Goal: Transaction & Acquisition: Purchase product/service

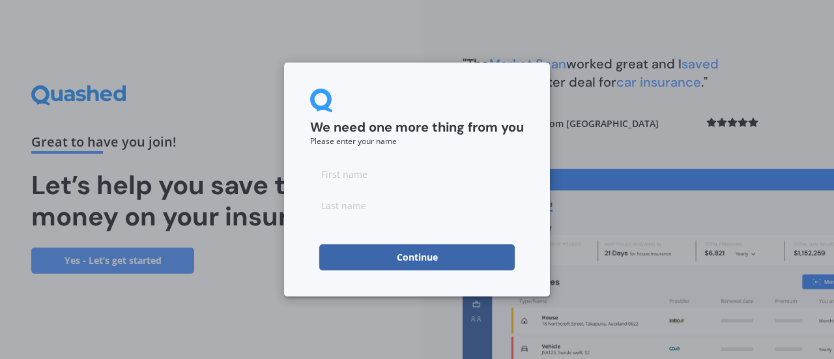
click at [426, 174] on input at bounding box center [417, 174] width 214 height 26
type input "Lyrik"
type input "Waru"
click button "Continue" at bounding box center [416, 257] width 195 height 26
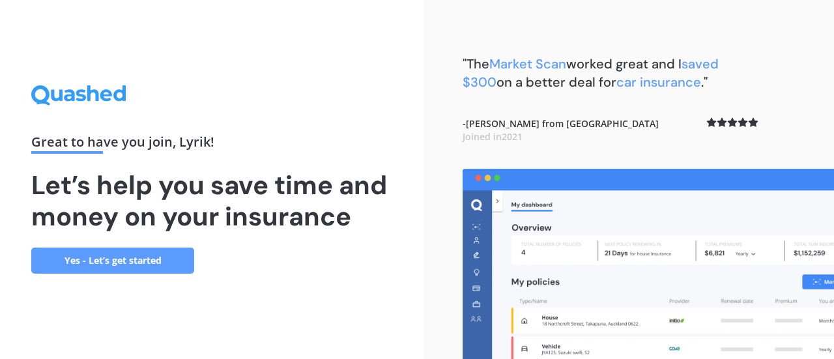
click at [147, 250] on link "Yes - Let’s get started" at bounding box center [112, 261] width 163 height 26
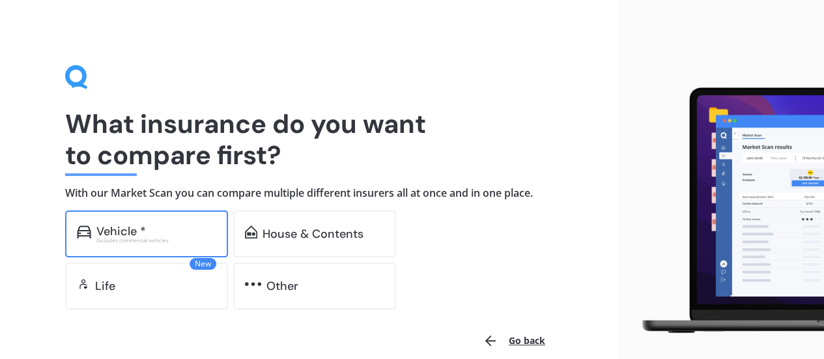
click at [177, 226] on div "Vehicle *" at bounding box center [156, 231] width 120 height 13
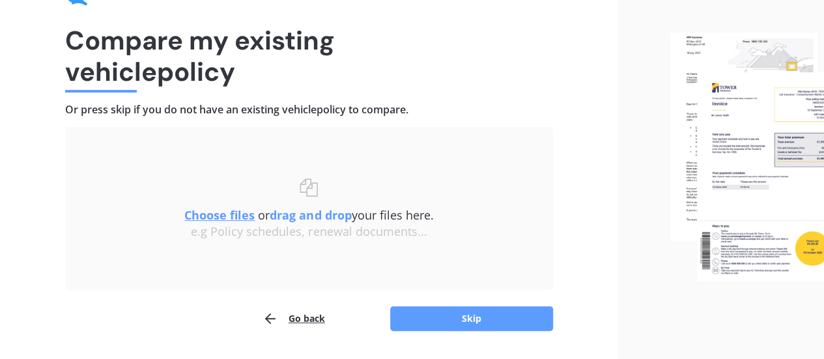
scroll to position [121, 0]
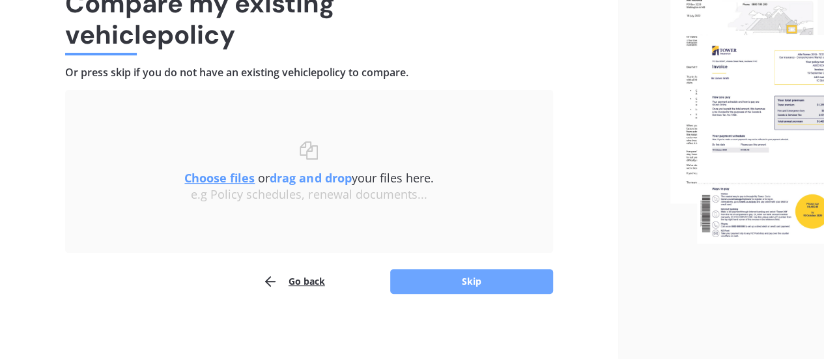
click at [434, 272] on button "Skip" at bounding box center [471, 281] width 163 height 25
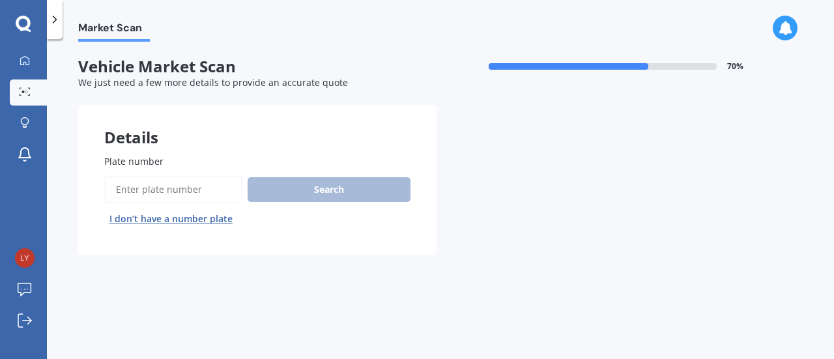
click at [177, 193] on input "Plate number" at bounding box center [173, 189] width 138 height 27
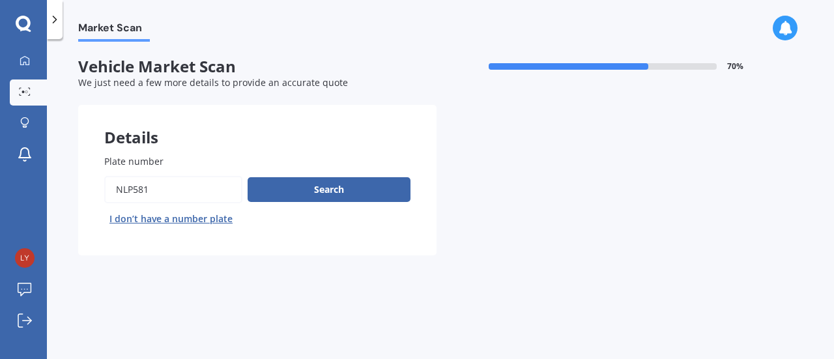
type input "NLP581"
click at [0, 0] on button "Next" at bounding box center [0, 0] width 0 height 0
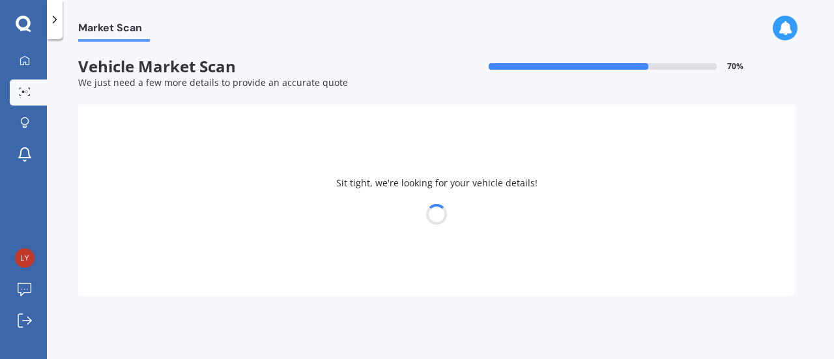
select select "HOLDEN"
select select "[US_STATE]"
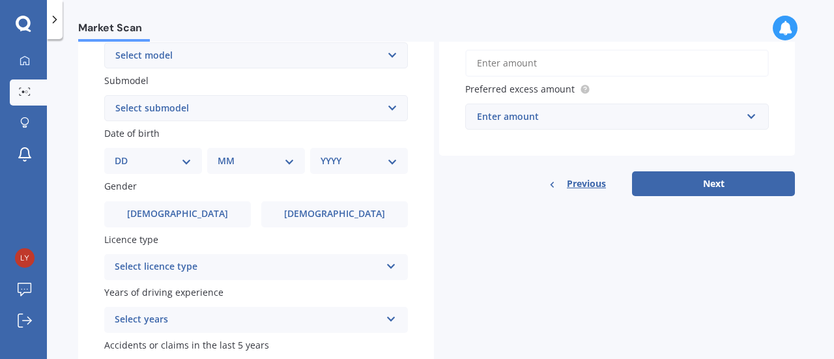
scroll to position [326, 0]
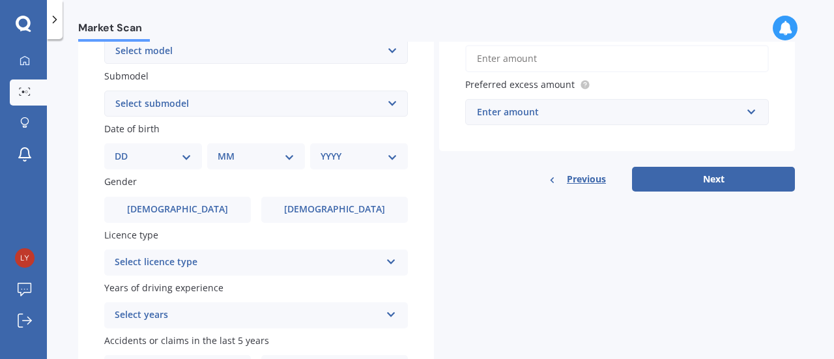
click at [171, 160] on select "DD 01 02 03 04 05 06 07 08 09 10 11 12 13 14 15 16 17 18 19 20 21 22 23 24 25 2…" at bounding box center [153, 156] width 77 height 14
click at [330, 106] on select "Select submodel 2.8 Turbo Diesel 3.0 Turbo Diesel 2WD 3.0 Turbo Diesel 4WD LS L…" at bounding box center [256, 104] width 304 height 26
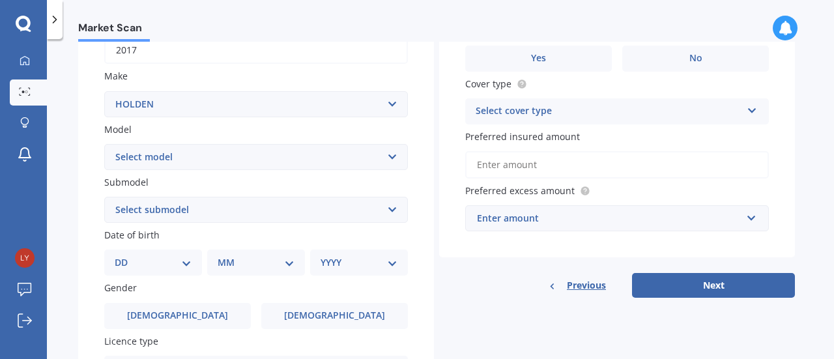
scroll to position [195, 0]
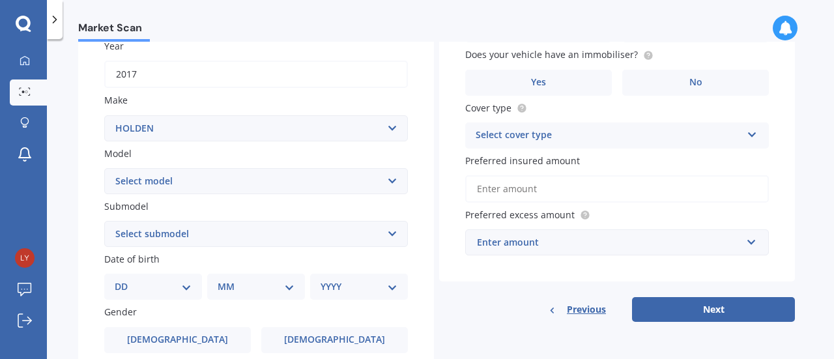
click at [229, 235] on select "Select submodel 2.8 Turbo Diesel 3.0 Turbo Diesel 2WD 3.0 Turbo Diesel 4WD LS L…" at bounding box center [256, 234] width 304 height 26
click at [139, 287] on select "DD 01 02 03 04 05 06 07 08 09 10 11 12 13 14 15 16 17 18 19 20 21 22 23 24 25 2…" at bounding box center [153, 286] width 77 height 14
select select "12"
click at [125, 281] on select "DD 01 02 03 04 05 06 07 08 09 10 11 12 13 14 15 16 17 18 19 20 21 22 23 24 25 2…" at bounding box center [153, 286] width 77 height 14
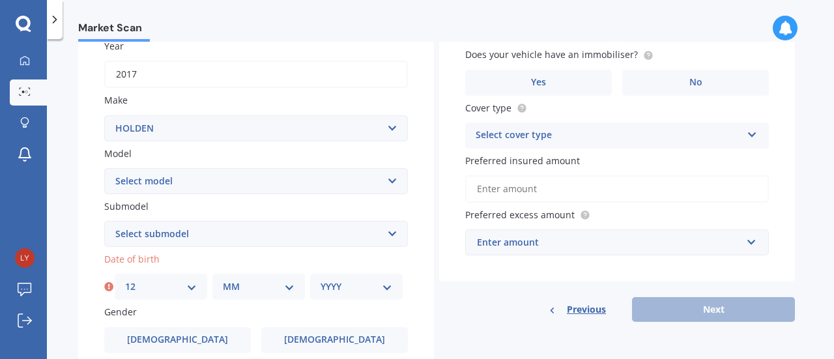
click at [255, 286] on select "MM 01 02 03 04 05 06 07 08 09 10 11 12" at bounding box center [259, 286] width 72 height 14
select select "11"
click at [223, 281] on select "MM 01 02 03 04 05 06 07 08 09 10 11 12" at bounding box center [259, 286] width 72 height 14
click at [354, 289] on select "YYYY 2025 2024 2023 2022 2021 2020 2019 2018 2017 2016 2015 2014 2013 2012 2011…" at bounding box center [357, 286] width 72 height 14
select select "1998"
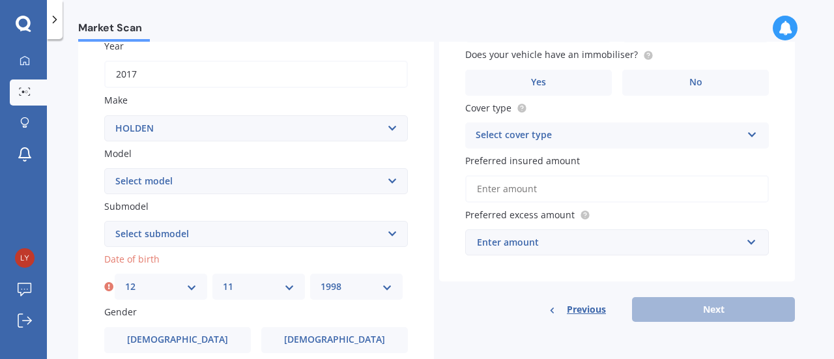
click at [321, 281] on select "YYYY 2025 2024 2023 2022 2021 2020 2019 2018 2017 2016 2015 2014 2013 2012 2011…" at bounding box center [357, 286] width 72 height 14
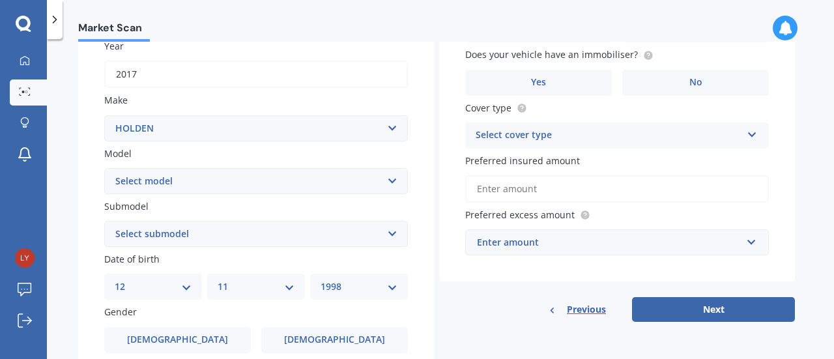
click at [272, 230] on select "Select submodel 2.8 Turbo Diesel 3.0 Turbo Diesel 2WD 3.0 Turbo Diesel 4WD LS L…" at bounding box center [256, 234] width 304 height 26
click at [266, 238] on select "Select submodel 2.8 Turbo Diesel 3.0 Turbo Diesel 2WD 3.0 Turbo Diesel 4WD LS L…" at bounding box center [256, 234] width 304 height 26
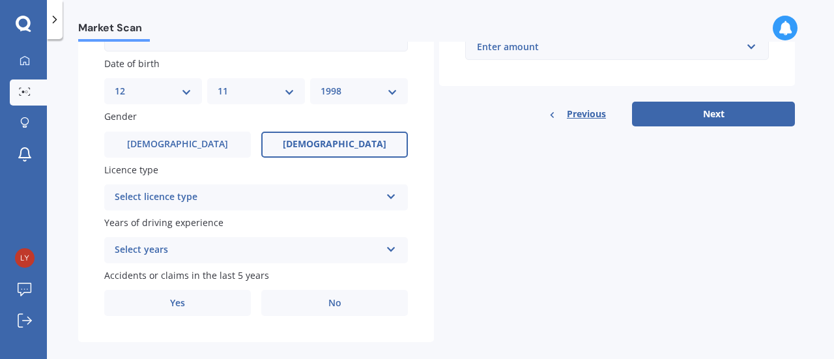
click at [283, 145] on label "[DEMOGRAPHIC_DATA]" at bounding box center [334, 145] width 147 height 26
click at [0, 0] on input "[DEMOGRAPHIC_DATA]" at bounding box center [0, 0] width 0 height 0
click at [235, 197] on div "Select licence type" at bounding box center [248, 198] width 266 height 16
click at [571, 179] on div "Details Plate number Search I don’t have a number plate Year [DATE] Make Select…" at bounding box center [436, 28] width 717 height 629
click at [294, 251] on div "Select years" at bounding box center [248, 250] width 266 height 16
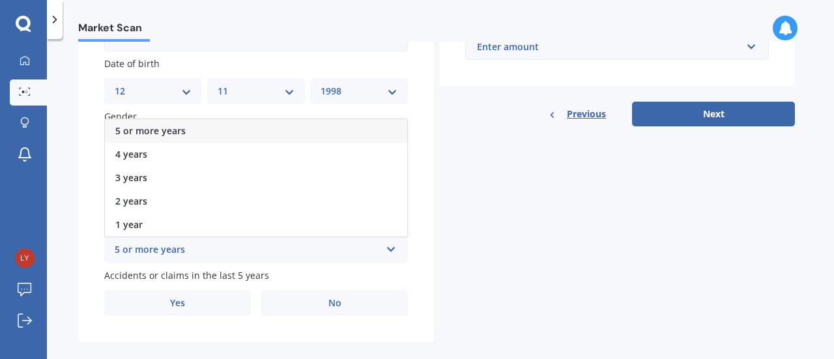
click at [227, 136] on div "5 or more years" at bounding box center [256, 130] width 302 height 23
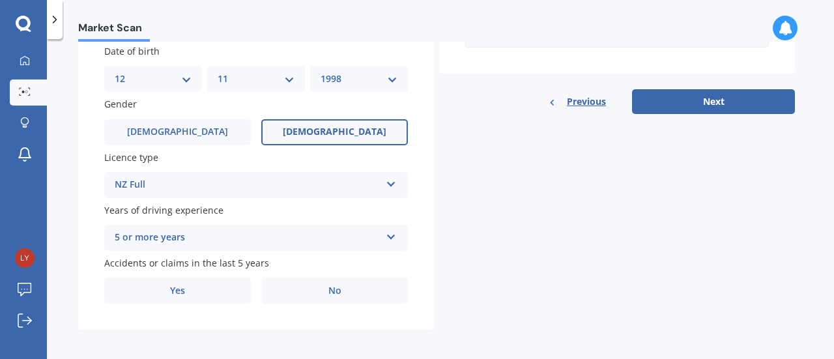
scroll to position [410, 0]
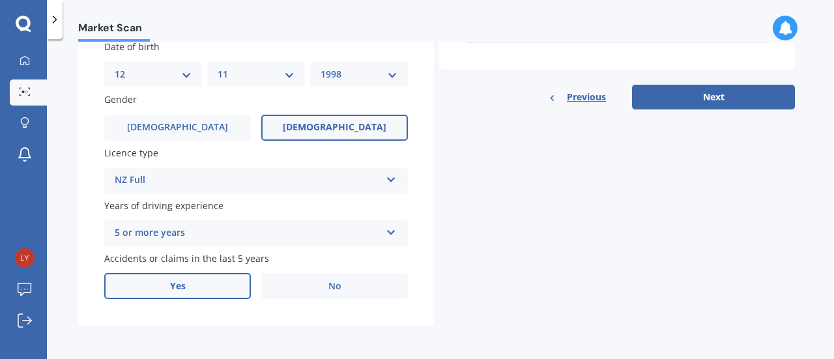
click at [219, 285] on label "Yes" at bounding box center [177, 286] width 147 height 26
click at [0, 0] on input "Yes" at bounding box center [0, 0] width 0 height 0
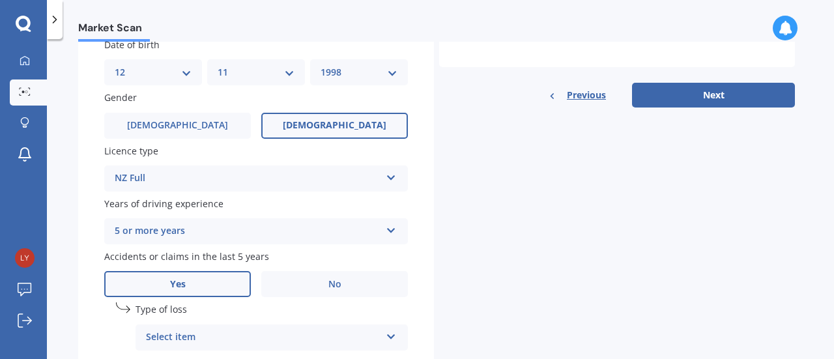
scroll to position [540, 0]
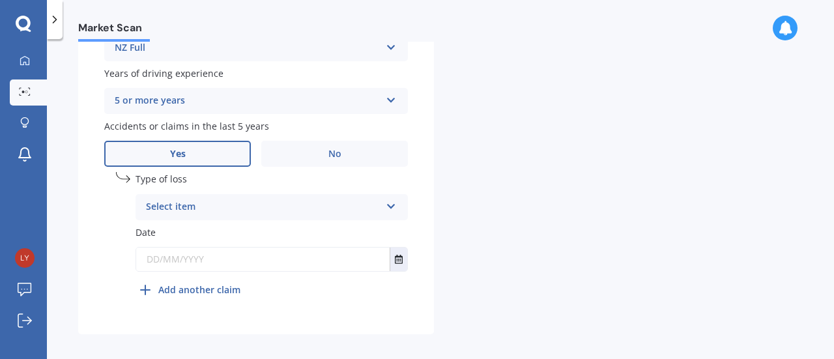
click at [272, 207] on div "Select item" at bounding box center [263, 207] width 235 height 16
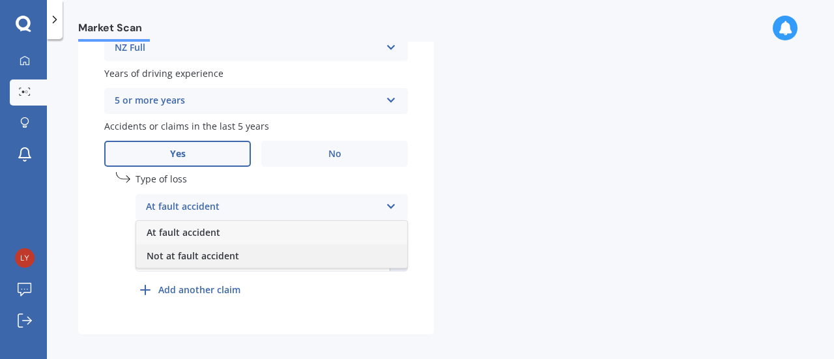
click at [255, 259] on div "Not at fault accident" at bounding box center [271, 255] width 271 height 23
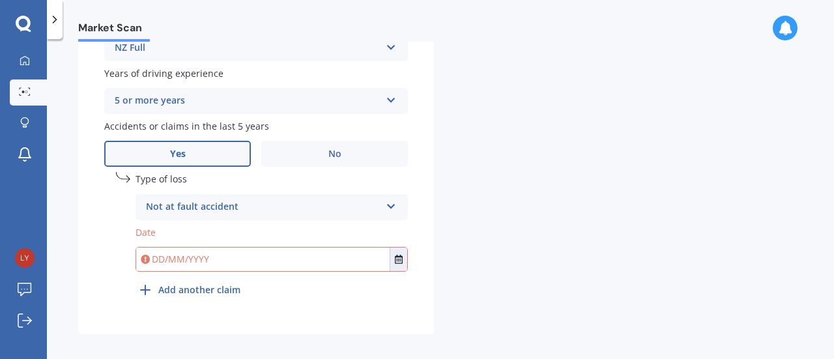
click at [219, 268] on input "text" at bounding box center [262, 259] width 253 height 23
type input "[DATE]"
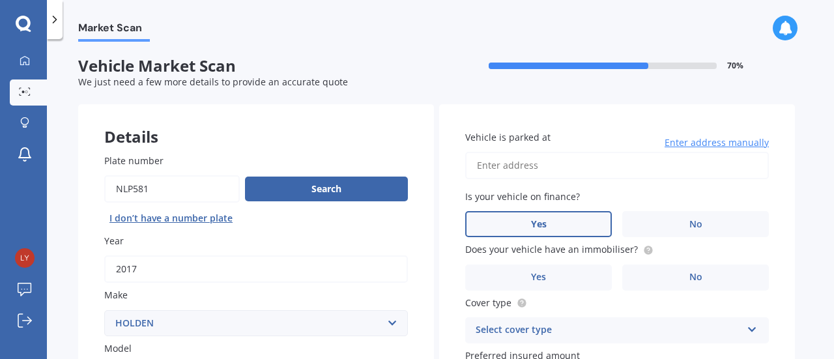
scroll to position [0, 0]
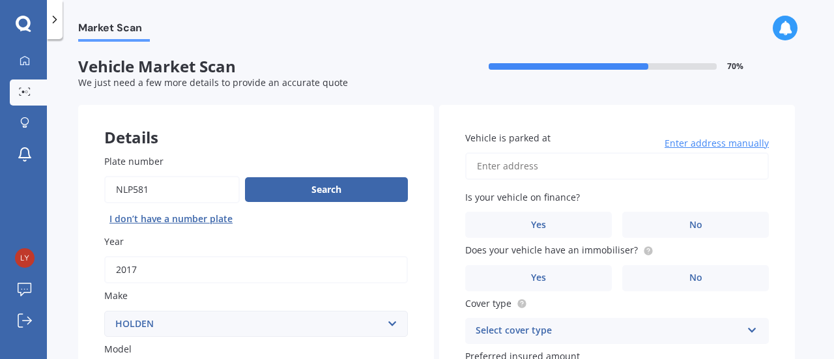
click at [568, 169] on input "Vehicle is parked at" at bounding box center [617, 165] width 304 height 27
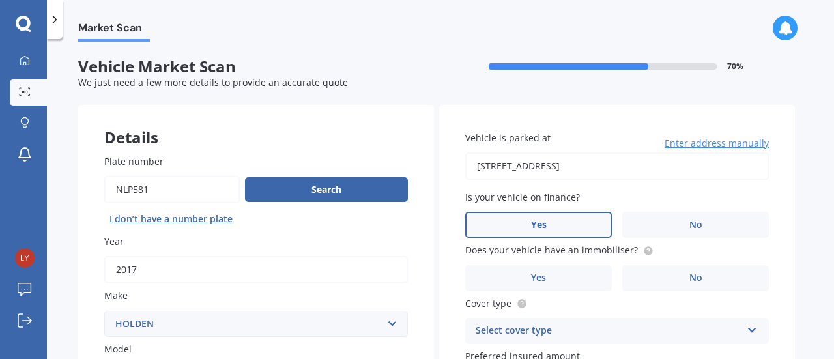
type input "[STREET_ADDRESS]"
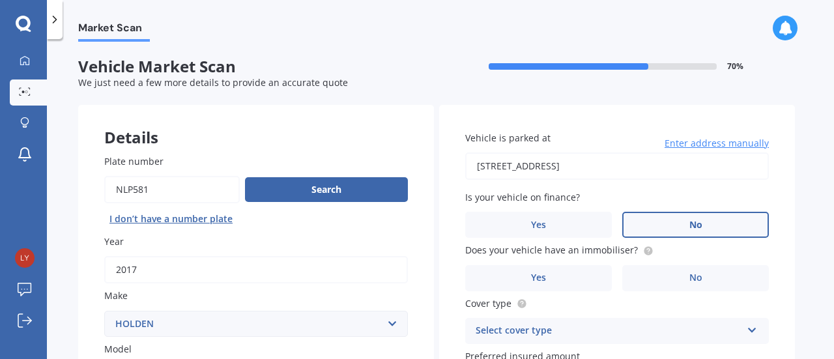
click at [666, 229] on label "No" at bounding box center [695, 225] width 147 height 26
click at [0, 0] on input "No" at bounding box center [0, 0] width 0 height 0
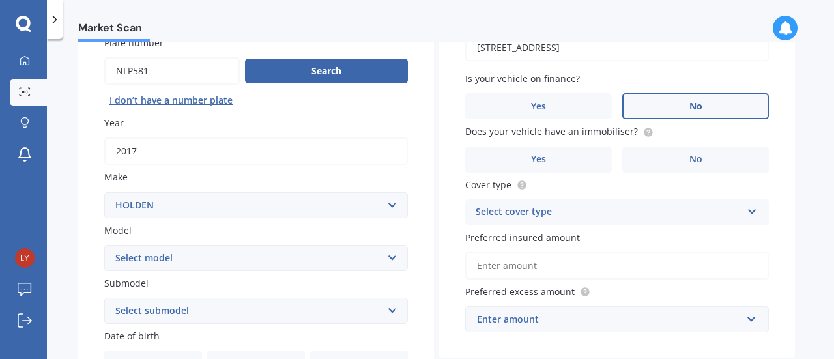
scroll to position [130, 0]
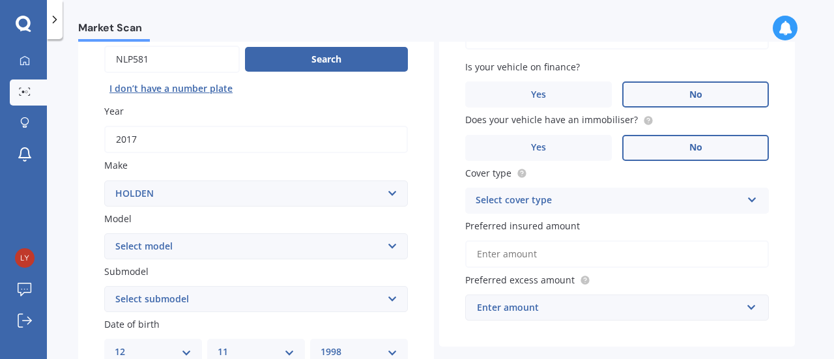
click at [670, 151] on label "No" at bounding box center [695, 148] width 147 height 26
click at [0, 0] on input "No" at bounding box center [0, 0] width 0 height 0
click at [580, 199] on div "Select cover type" at bounding box center [609, 201] width 266 height 16
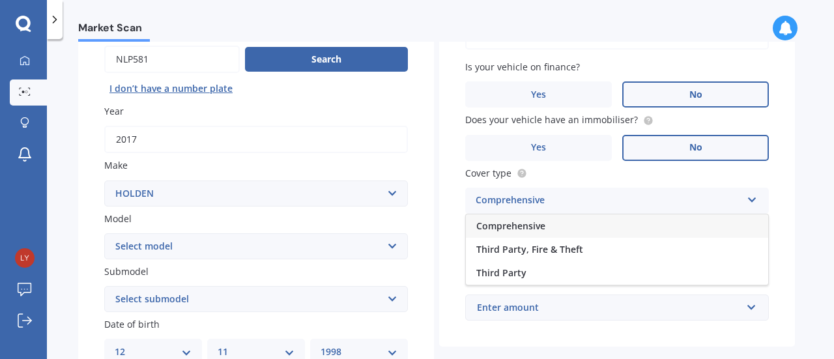
click at [569, 231] on div "Comprehensive" at bounding box center [617, 225] width 302 height 23
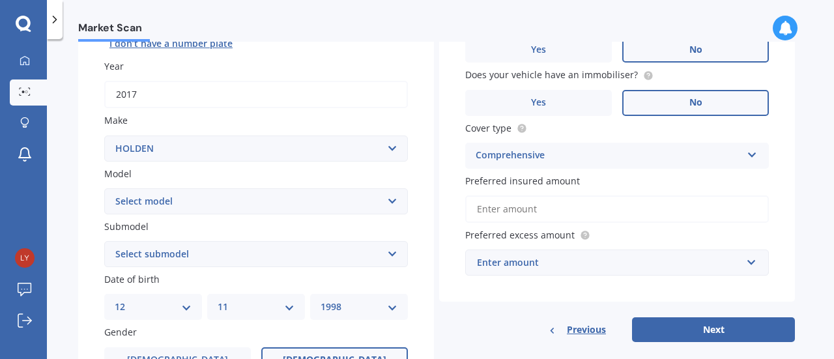
scroll to position [195, 0]
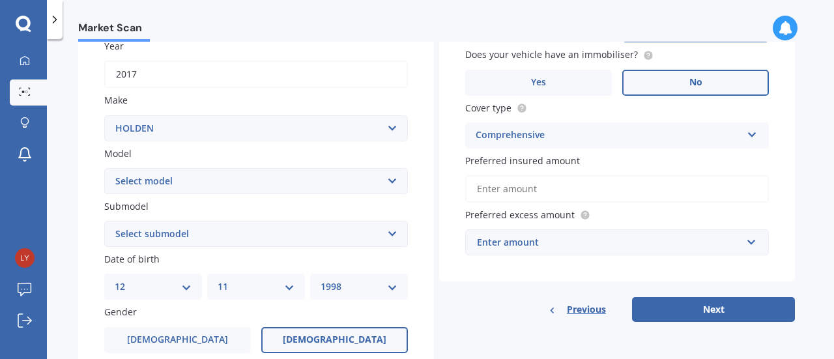
click at [575, 190] on input "Preferred insured amount" at bounding box center [617, 188] width 304 height 27
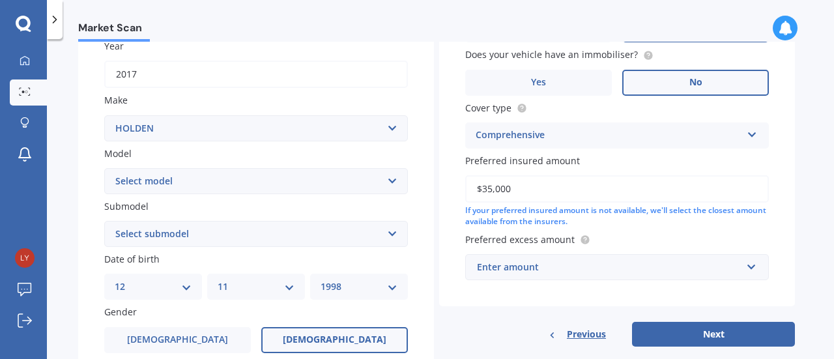
type input "$35,000"
click at [596, 270] on div "Enter amount" at bounding box center [609, 267] width 265 height 14
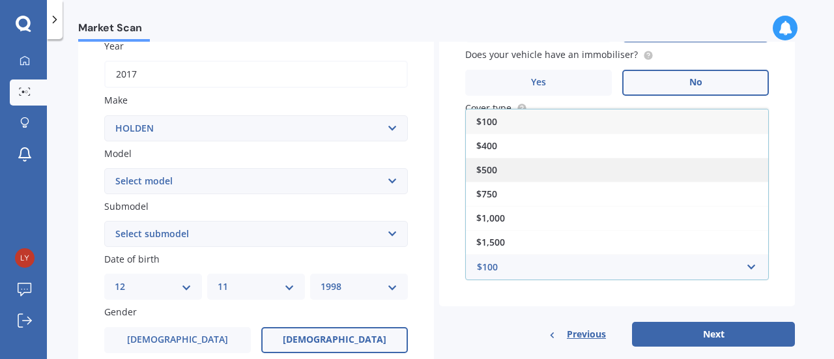
click at [605, 162] on div "$500" at bounding box center [617, 170] width 302 height 24
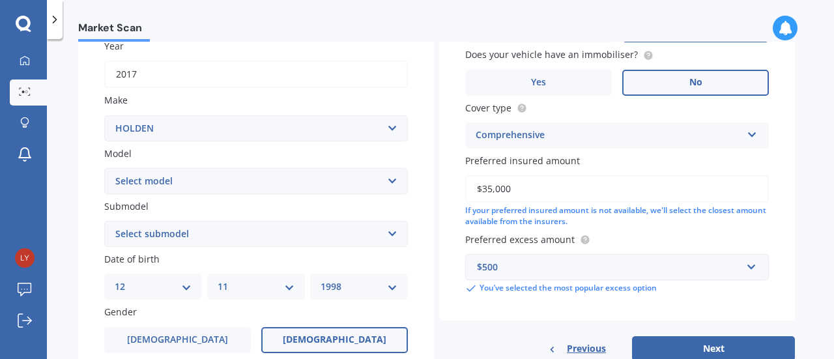
scroll to position [261, 0]
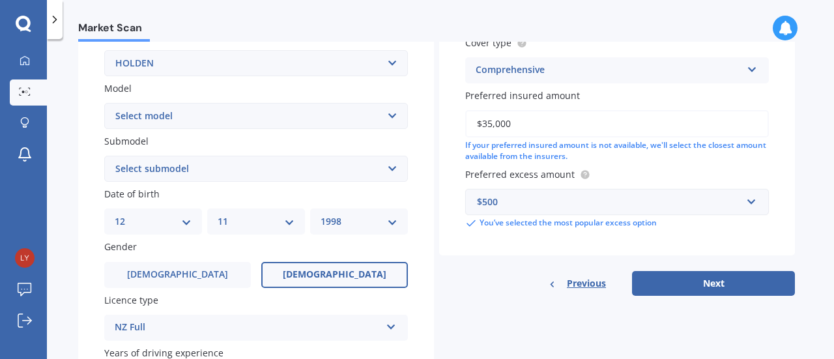
click at [628, 201] on div "$500" at bounding box center [609, 202] width 265 height 14
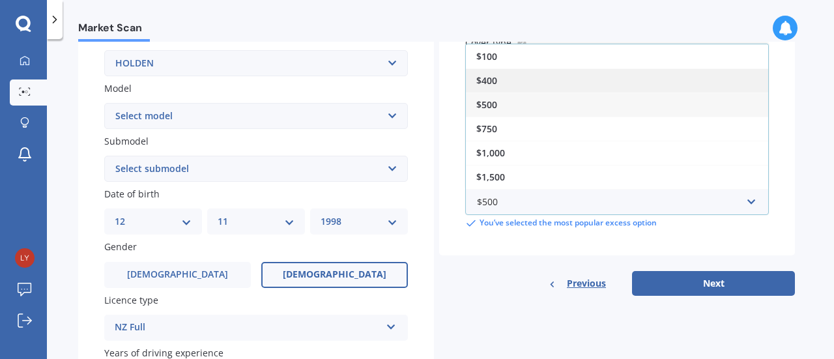
click at [602, 74] on div "$400" at bounding box center [617, 80] width 302 height 24
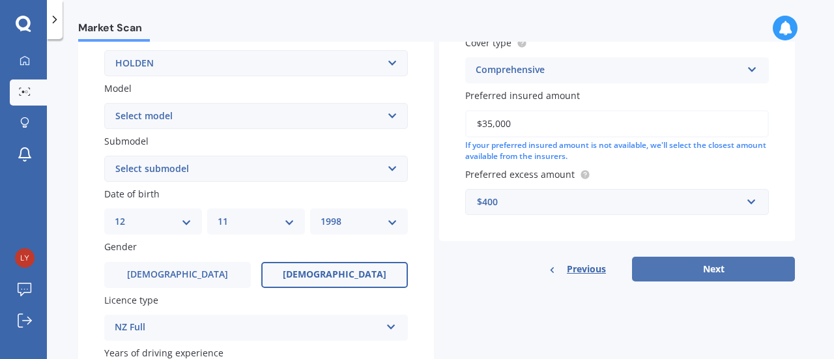
click at [674, 272] on button "Next" at bounding box center [713, 269] width 163 height 25
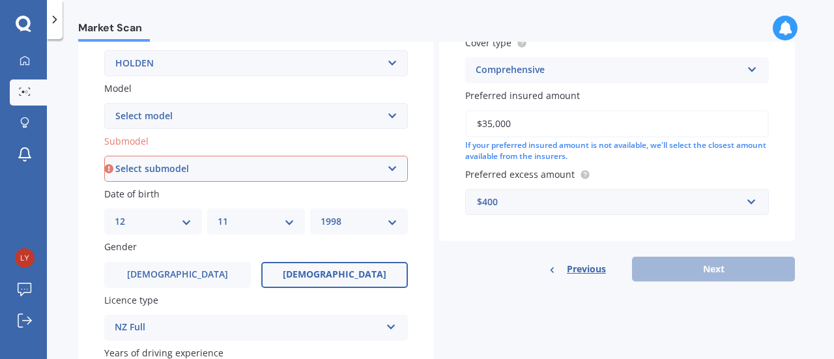
click at [370, 173] on select "Select submodel 2.8 Turbo Diesel 3.0 Turbo Diesel 2WD 3.0 Turbo Diesel 4WD LS L…" at bounding box center [256, 169] width 304 height 26
select select "3.0 TURBO DIESEL 2WD"
click at [104, 156] on select "Select submodel 2.8 Turbo Diesel 3.0 Turbo Diesel 2WD 3.0 Turbo Diesel 4WD LS L…" at bounding box center [256, 169] width 304 height 26
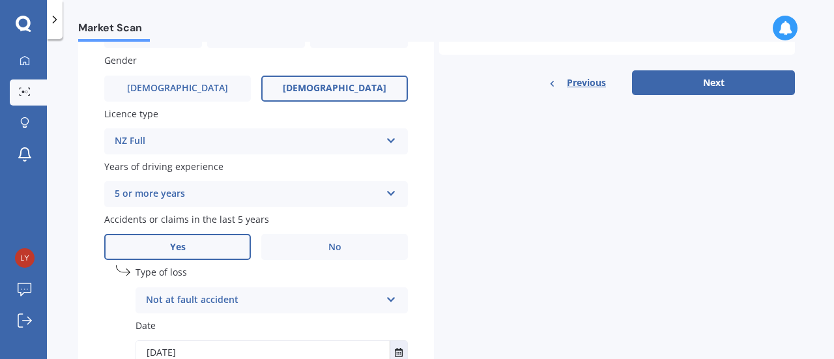
scroll to position [291, 0]
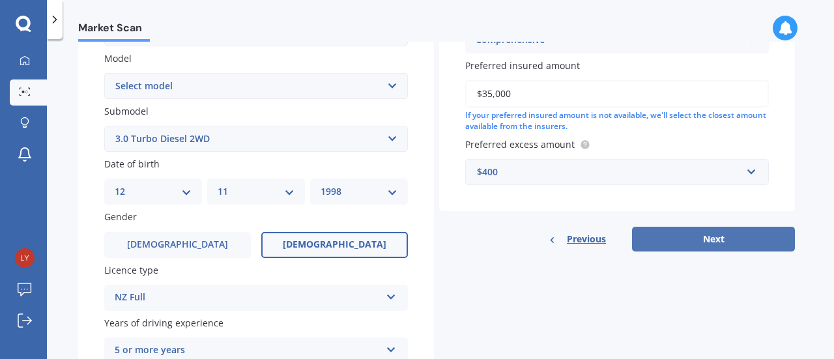
click at [769, 233] on button "Next" at bounding box center [713, 239] width 163 height 25
select select "12"
select select "11"
select select "1998"
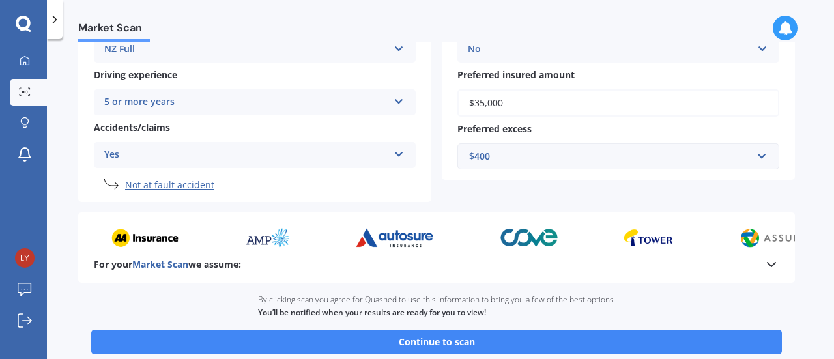
scroll to position [326, 0]
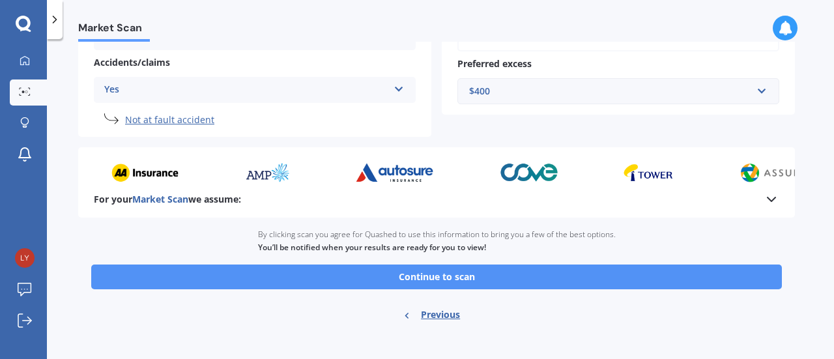
click at [673, 274] on button "Continue to scan" at bounding box center [436, 277] width 691 height 25
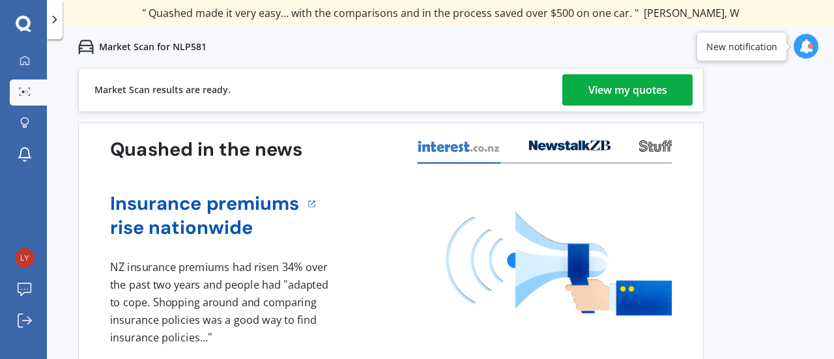
click at [663, 94] on div "View my quotes" at bounding box center [627, 89] width 79 height 31
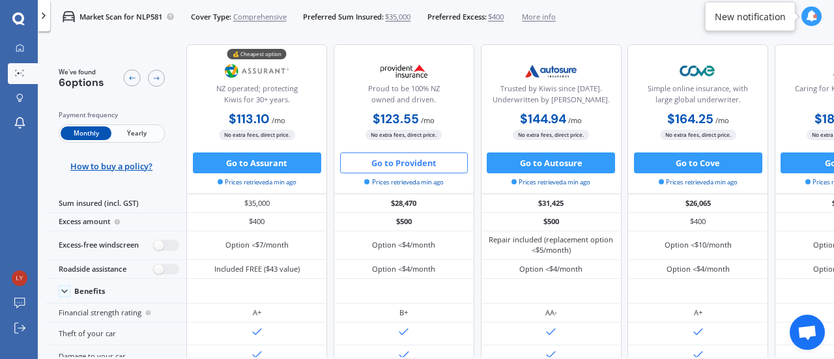
drag, startPoint x: 435, startPoint y: 167, endPoint x: 395, endPoint y: 163, distance: 39.4
click at [395, 163] on button "Go to Provident" at bounding box center [404, 162] width 128 height 21
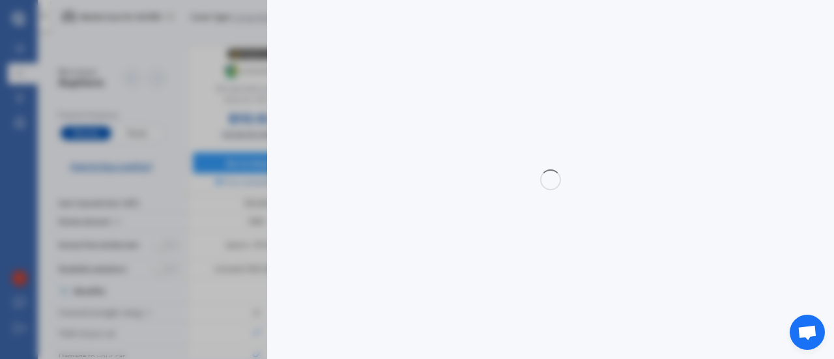
select select "Monthly"
select select "full"
select select "[STREET_ADDRESS]"
select select "HOLDEN"
select select "[US_STATE]"
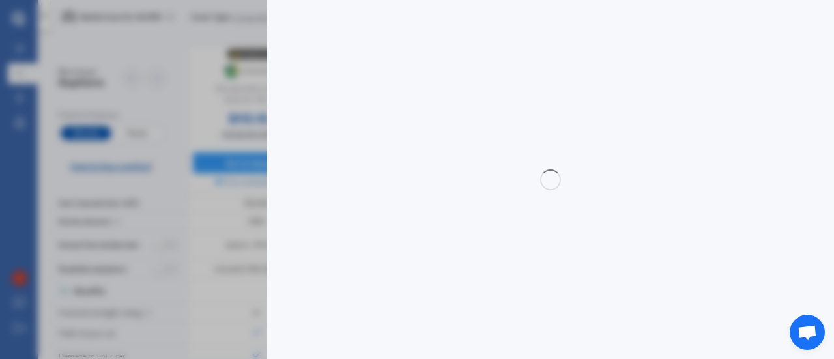
select select "NO"
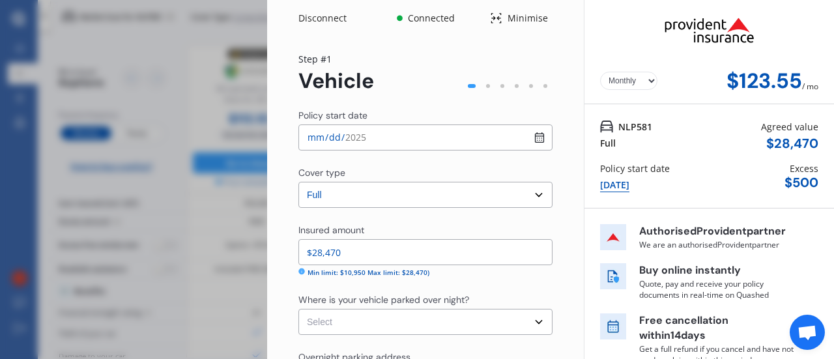
scroll to position [65, 0]
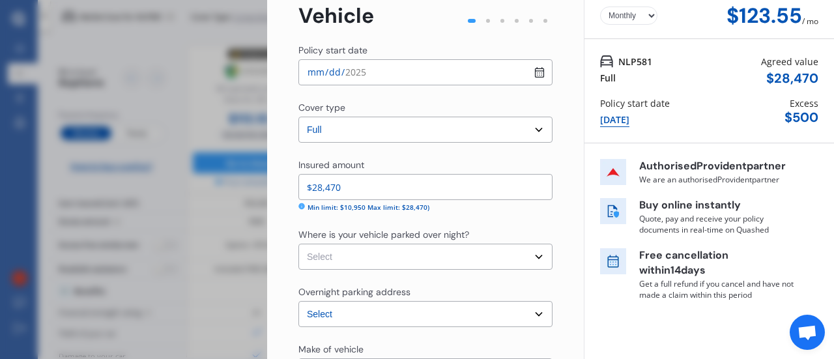
click at [453, 257] on select "Select Garage (fully enclosed) Off Street Parking Other" at bounding box center [425, 257] width 254 height 26
select select "OTHER"
click at [298, 244] on select "Select Garage (fully enclosed) Off Street Parking Other" at bounding box center [425, 257] width 254 height 26
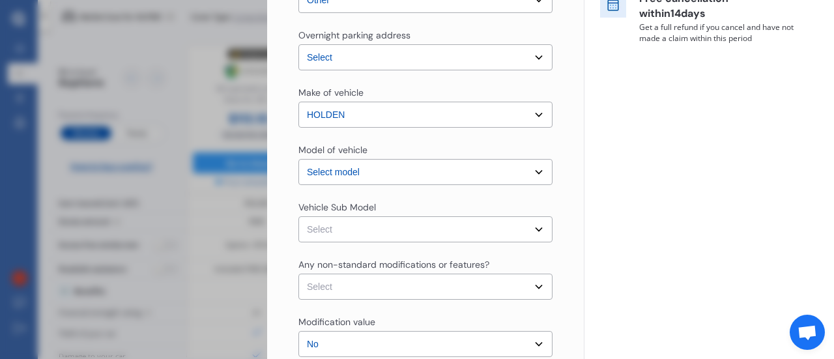
scroll to position [391, 0]
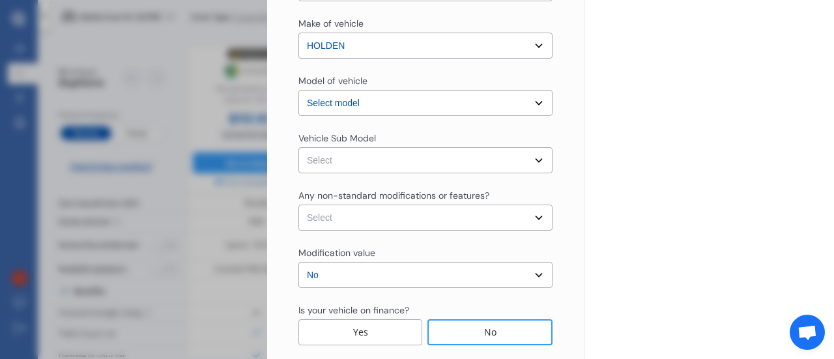
drag, startPoint x: 426, startPoint y: 156, endPoint x: 427, endPoint y: 172, distance: 16.3
click at [426, 156] on select "Select [US_STATE] RG LTZ Wellside Crew Cab 4dr Auto 6sp 4X2 1126kg 2.8DT MY17" at bounding box center [425, 160] width 254 height 26
select select "NZVHOLD2017AEBY"
click at [298, 147] on select "Select [US_STATE] RG LTZ Wellside Crew Cab 4dr Auto 6sp 4X2 1126kg 2.8DT MY17" at bounding box center [425, 160] width 254 height 26
click at [442, 217] on select "Select None [MEDICAL_DATA] System(NOS) Roll Cage Full Racing Harness" at bounding box center [425, 218] width 254 height 26
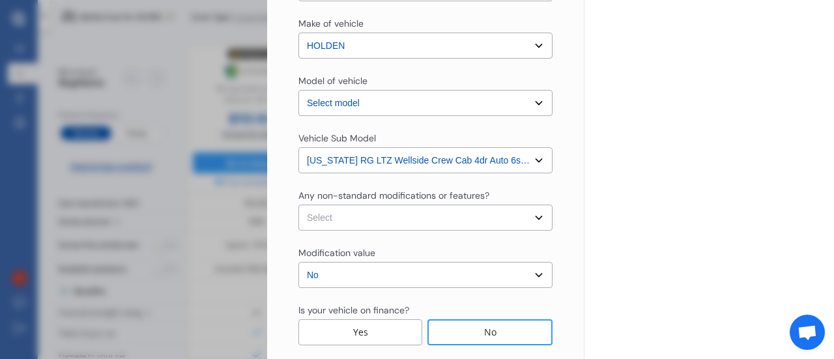
select select "none"
click at [298, 205] on select "Select None [MEDICAL_DATA] System(NOS) Roll Cage Full Racing Harness" at bounding box center [425, 218] width 254 height 26
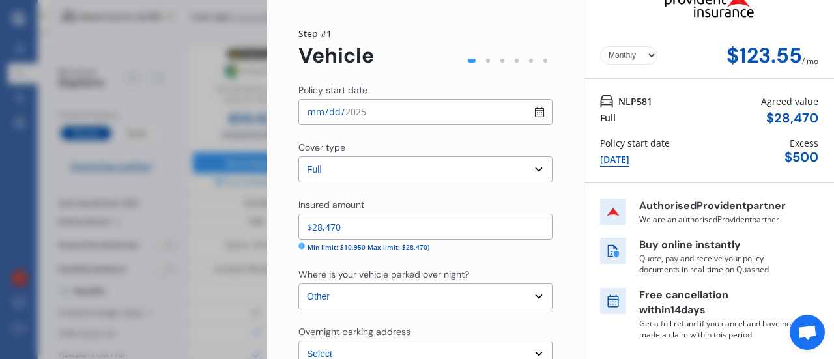
scroll to position [0, 0]
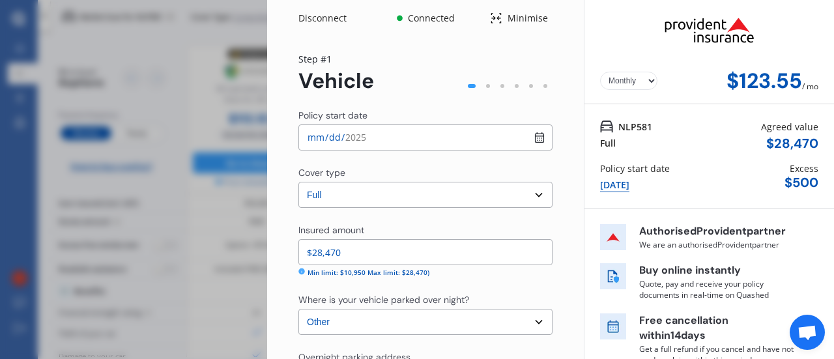
click at [628, 89] on select "Yearly Monthly" at bounding box center [628, 81] width 57 height 18
select select "Yearly"
click at [600, 72] on select "Yearly Monthly" at bounding box center [628, 81] width 57 height 18
click at [627, 83] on select "Yearly Monthly" at bounding box center [628, 81] width 57 height 18
click at [624, 85] on select "Yearly Monthly" at bounding box center [628, 81] width 57 height 18
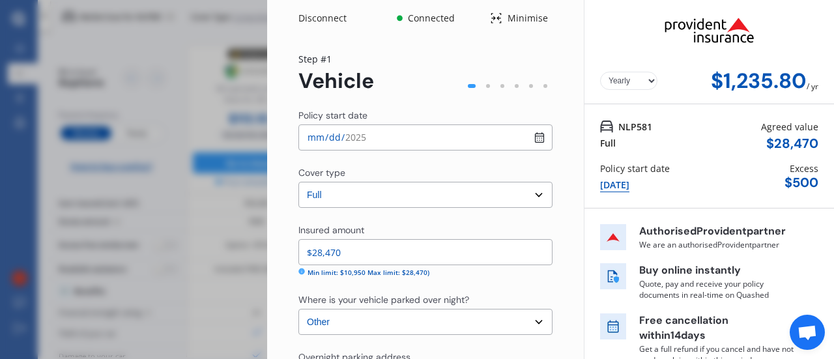
click at [227, 128] on div "Disconnect Connected Minimise Yearly Monthly $1,235.80 / yr Step # 1 Vehicle Po…" at bounding box center [417, 179] width 834 height 359
click at [152, 71] on div "Disconnect Connected Minimise Yearly Monthly $1,235.80 / yr Step # 1 Vehicle Po…" at bounding box center [417, 179] width 834 height 359
click at [195, 73] on div "Disconnect Connected Minimise Yearly Monthly $1,235.80 / yr Step # 1 Vehicle Po…" at bounding box center [417, 179] width 834 height 359
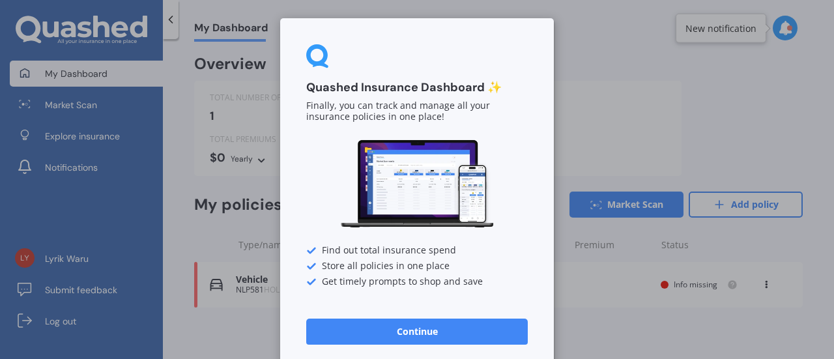
click at [467, 332] on button "Continue" at bounding box center [417, 332] width 222 height 26
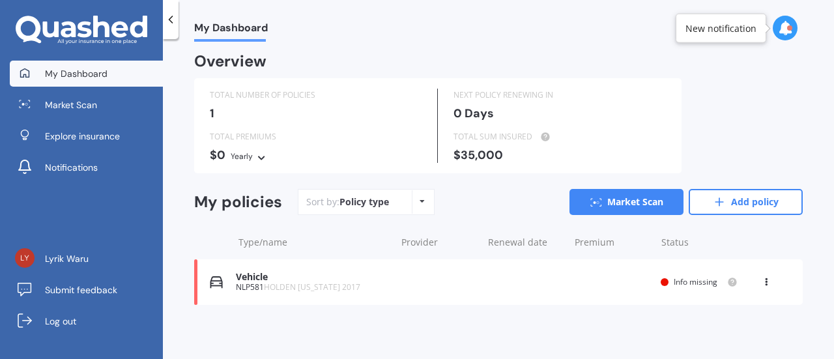
scroll to position [3, 0]
click at [758, 205] on link "Add policy" at bounding box center [746, 202] width 114 height 26
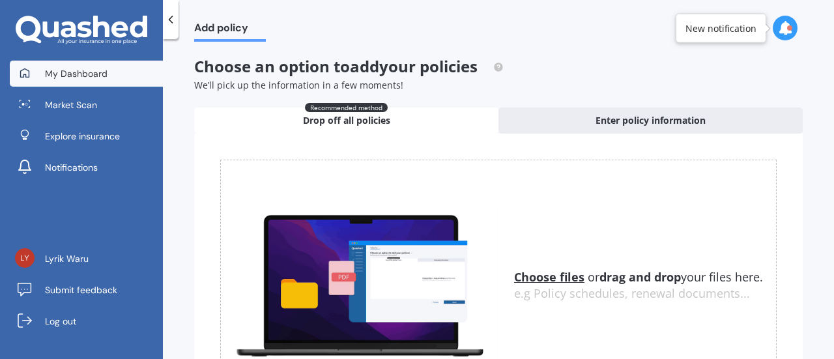
click at [94, 78] on span "My Dashboard" at bounding box center [76, 73] width 63 height 13
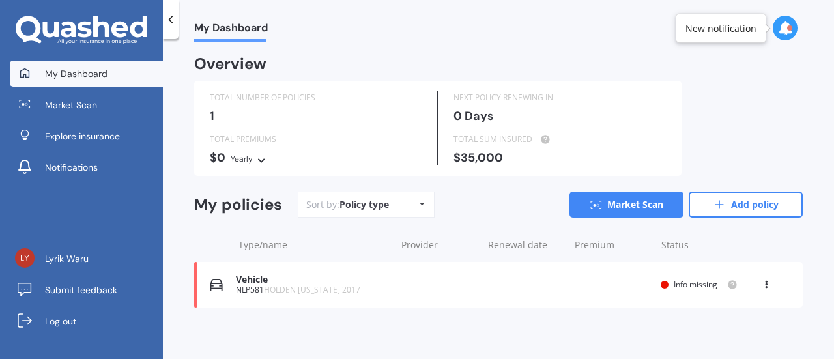
scroll to position [3, 0]
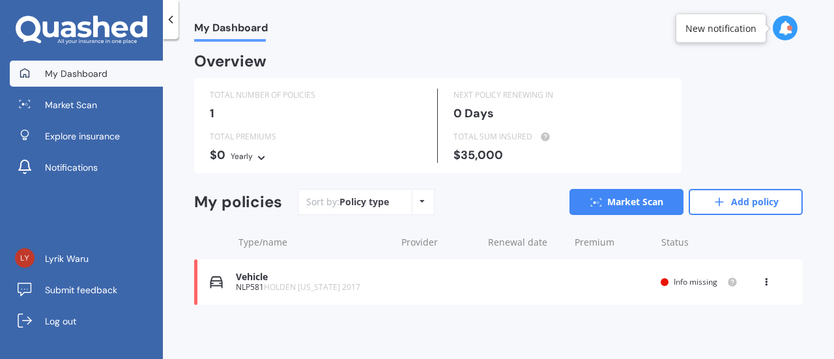
click at [289, 270] on div "Vehicle NLP581 HOLDEN COLORADO 2017 Renewal date Premium You are paying Yearly …" at bounding box center [498, 282] width 609 height 46
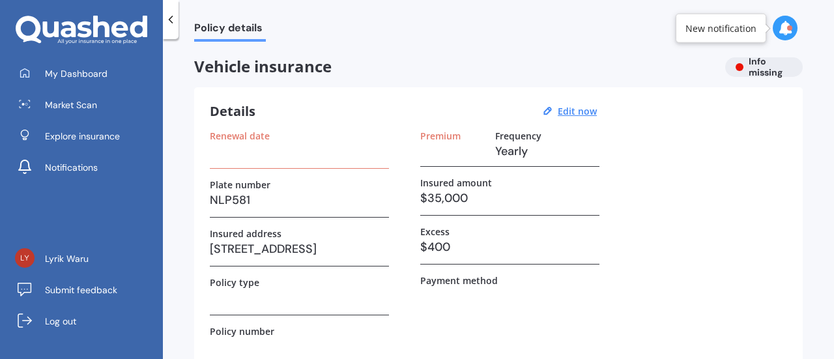
click at [297, 158] on h3 at bounding box center [299, 151] width 179 height 20
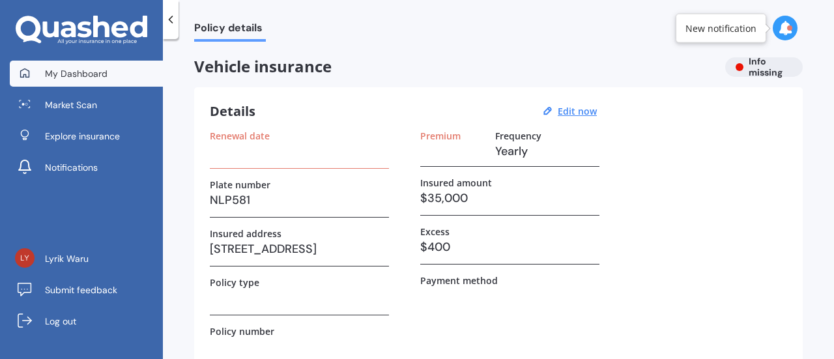
click at [124, 78] on link "My Dashboard" at bounding box center [86, 74] width 153 height 26
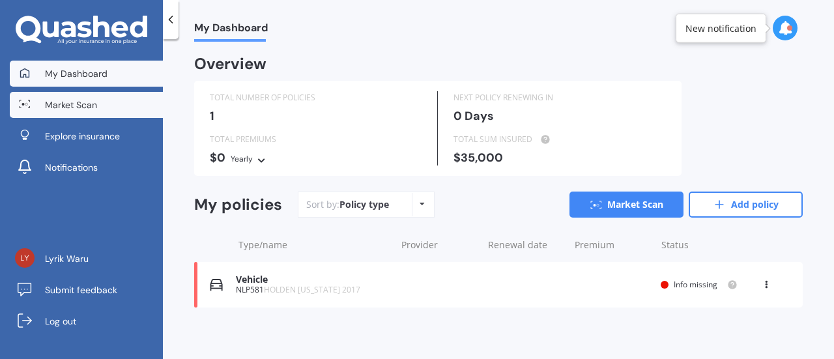
click at [88, 117] on link "Market Scan" at bounding box center [86, 105] width 153 height 26
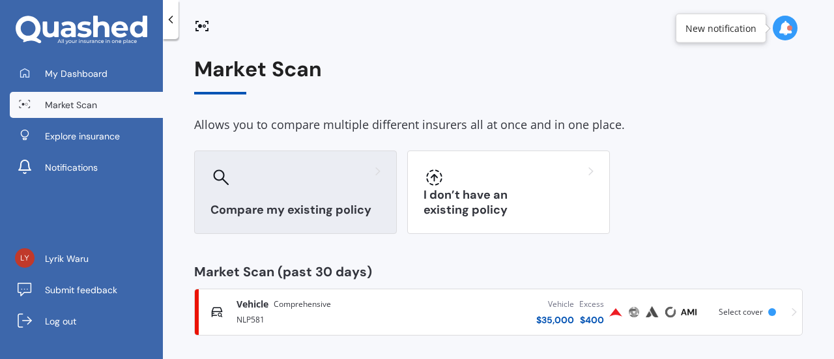
click at [315, 175] on div at bounding box center [295, 177] width 170 height 21
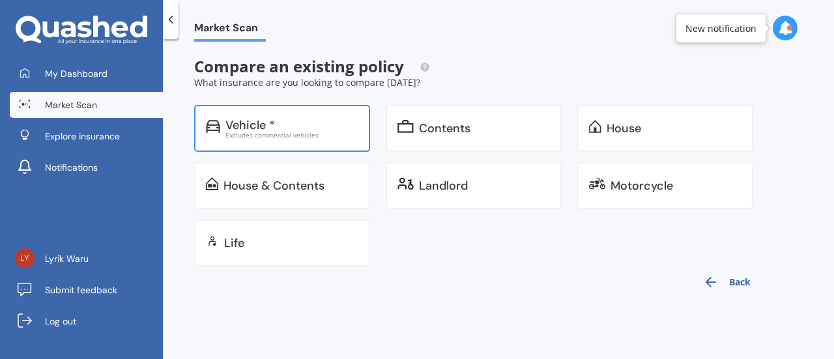
click at [296, 132] on div "Excludes commercial vehicles" at bounding box center [291, 135] width 133 height 7
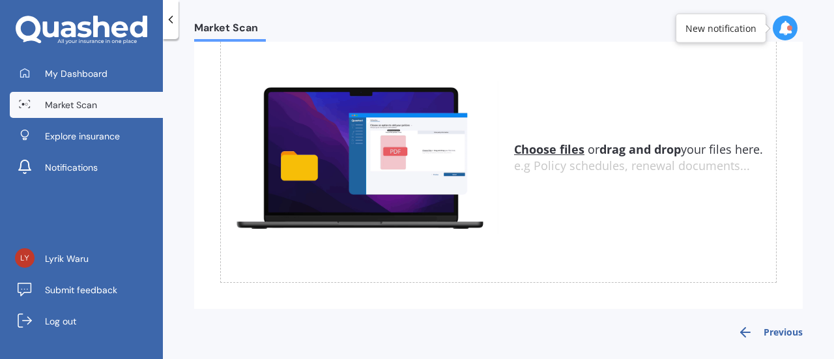
scroll to position [132, 0]
